Goal: Information Seeking & Learning: Learn about a topic

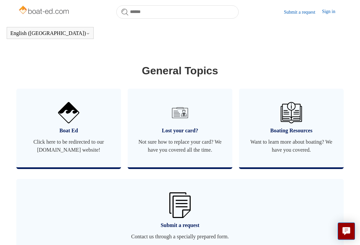
scroll to position [381, 0]
click at [107, 167] on link "Boat Ed Click here to be redirected to our [DOMAIN_NAME] website!" at bounding box center [68, 128] width 105 height 79
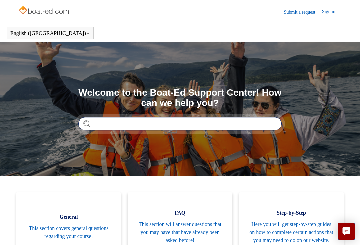
click at [250, 122] on input "Search" at bounding box center [179, 123] width 203 height 13
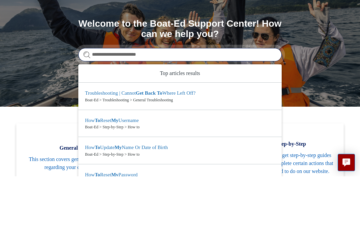
type input "**********"
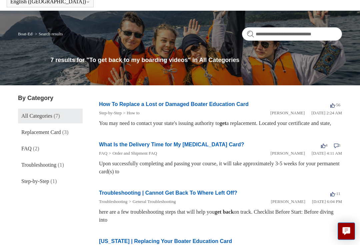
scroll to position [60, 0]
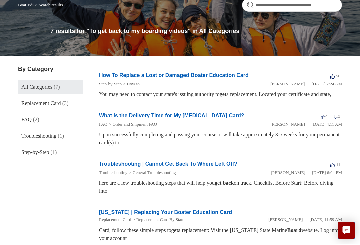
click at [217, 168] on link "Troubleshooting | Cannot Get Back To Where Left Off?" at bounding box center [168, 165] width 138 height 6
